Goal: Transaction & Acquisition: Purchase product/service

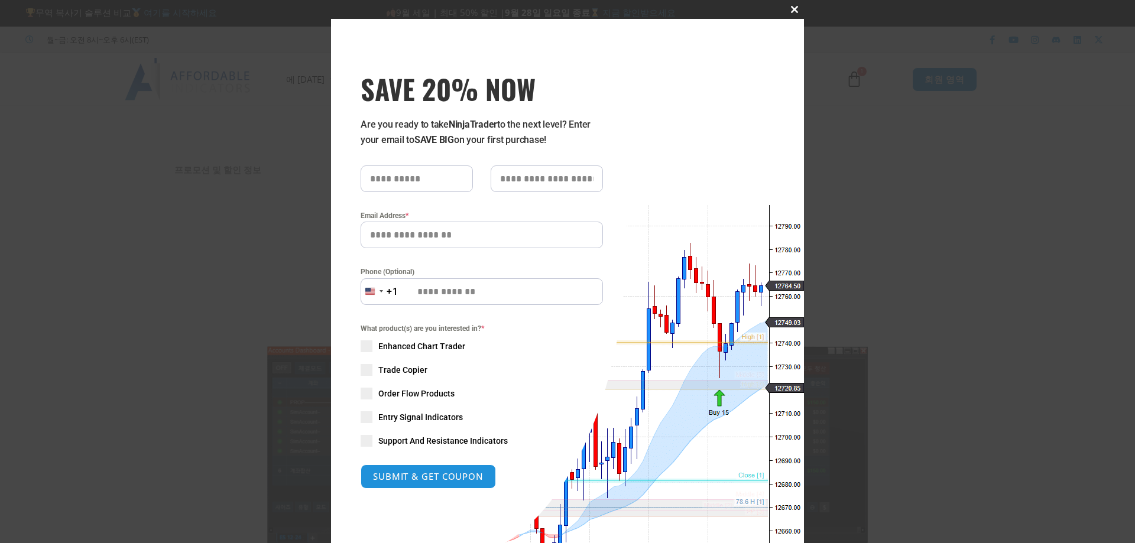
click at [787, 7] on span "SAVE 20% NOW popup" at bounding box center [794, 9] width 19 height 7
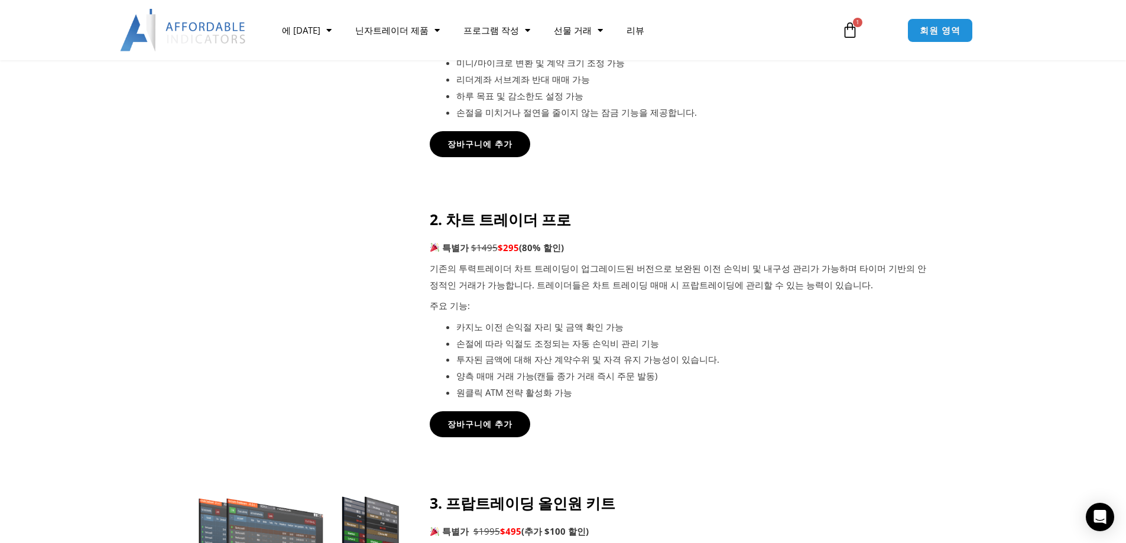
scroll to position [709, 0]
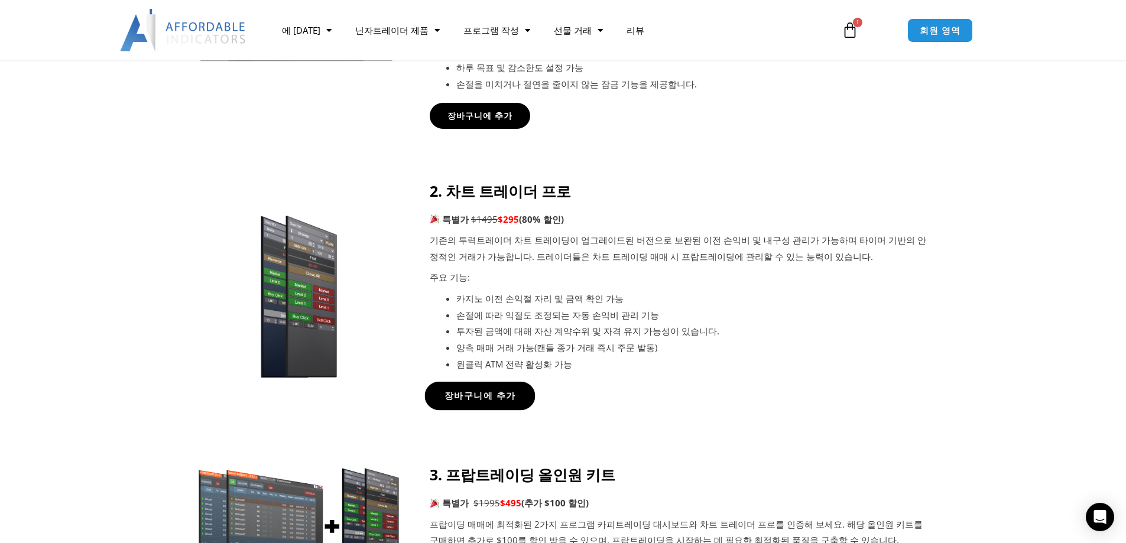
click at [491, 390] on font "장바구니에 추가" at bounding box center [480, 396] width 72 height 12
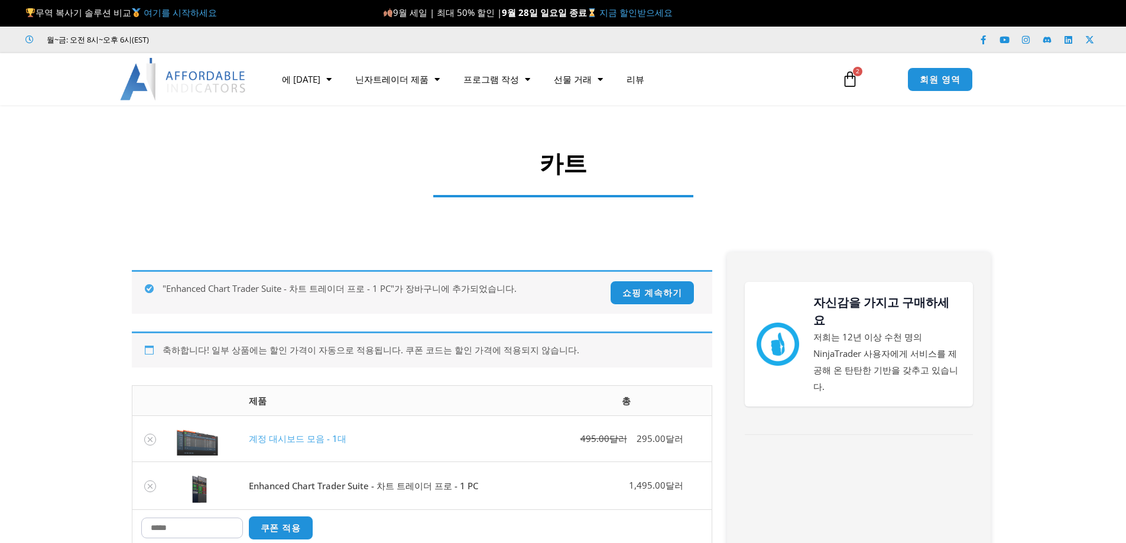
click at [196, 524] on input "쿠폰:" at bounding box center [192, 528] width 102 height 21
click at [150, 435] on link "장바구니에서 Accounts Dashboard Suite - 1개 제거" at bounding box center [150, 440] width 12 height 12
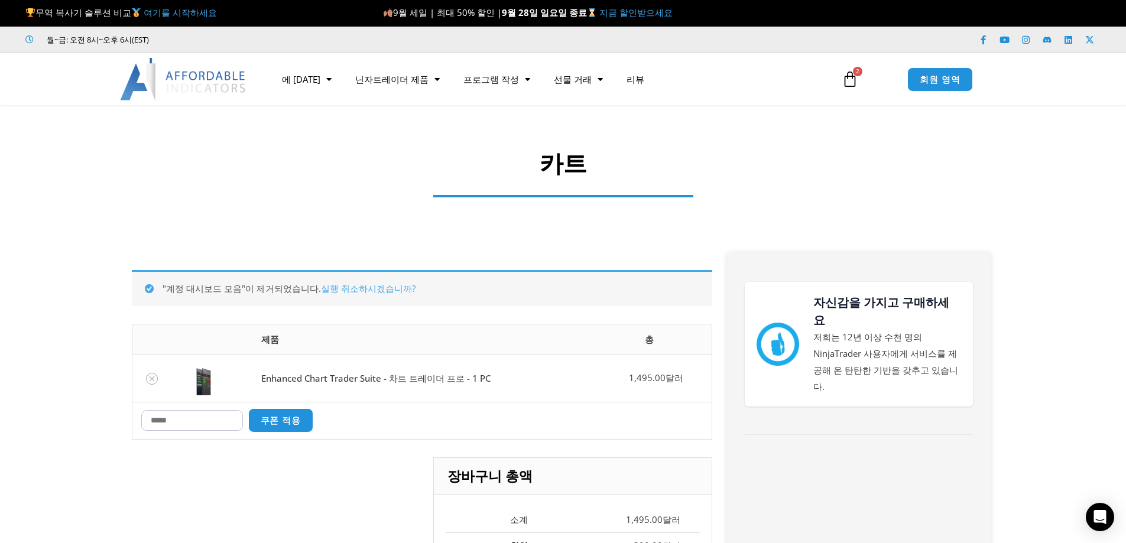
click at [168, 423] on div ""계정 대시보드 모음"이 제거되었습니다. 실행 취소하시겠습니까? 항목 제거 썸네일 이미지 제품 총 Enhanced Chart Trader Su…" at bounding box center [422, 490] width 581 height 441
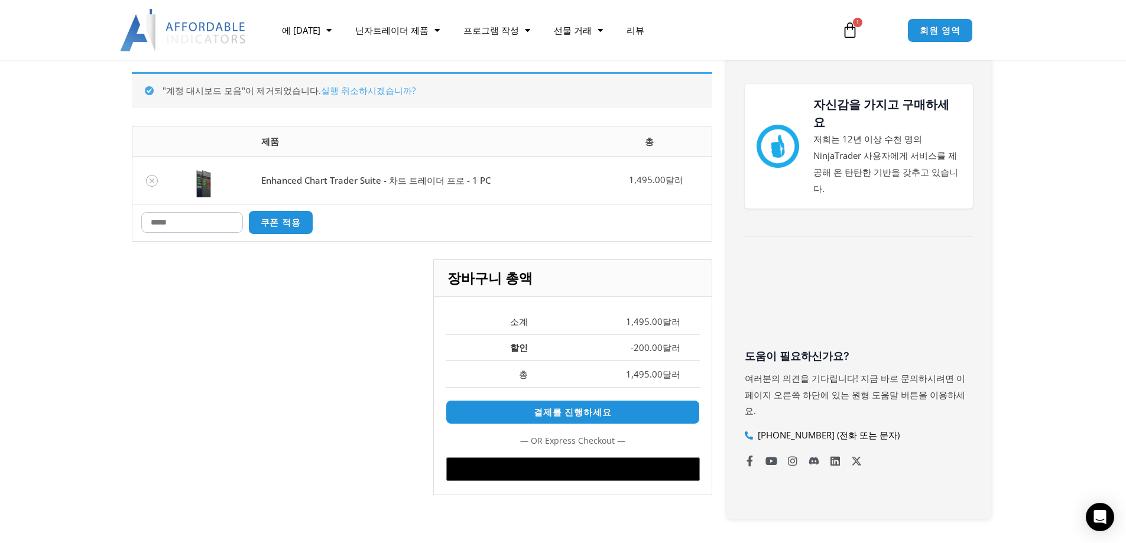
scroll to position [211, 0]
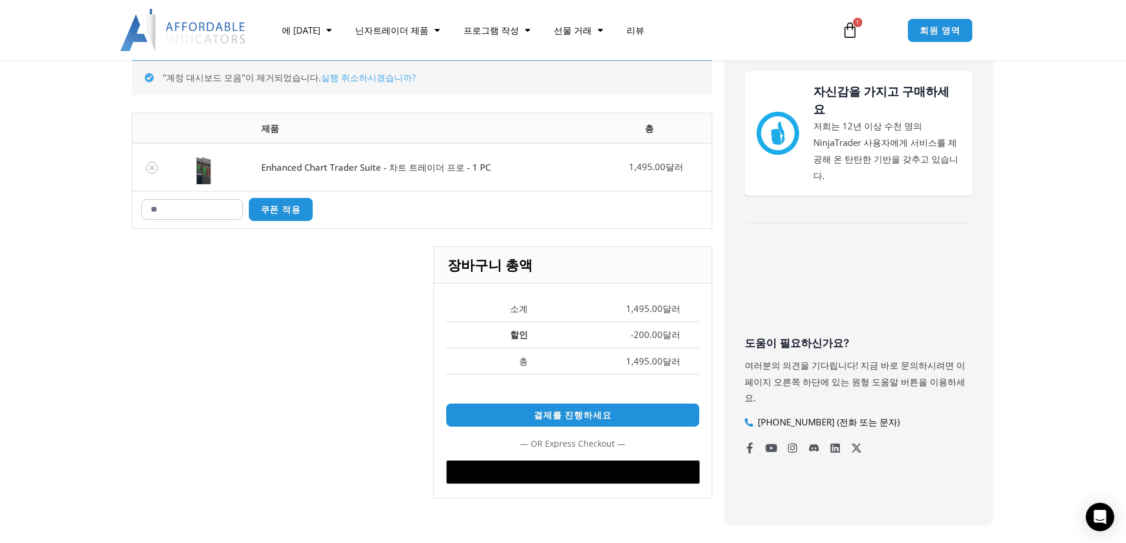
type input "*"
type input "*****"
click at [248, 197] on button "쿠폰 적용" at bounding box center [281, 209] width 66 height 24
